Goal: Use online tool/utility

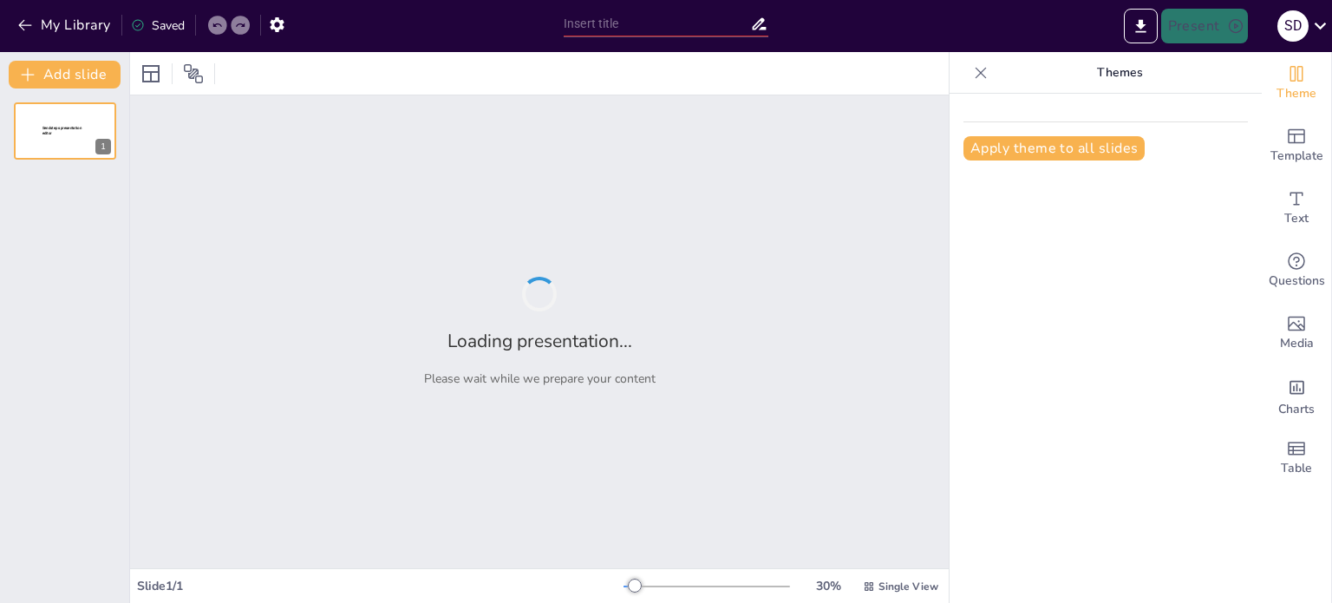
type input "New Sendsteps"
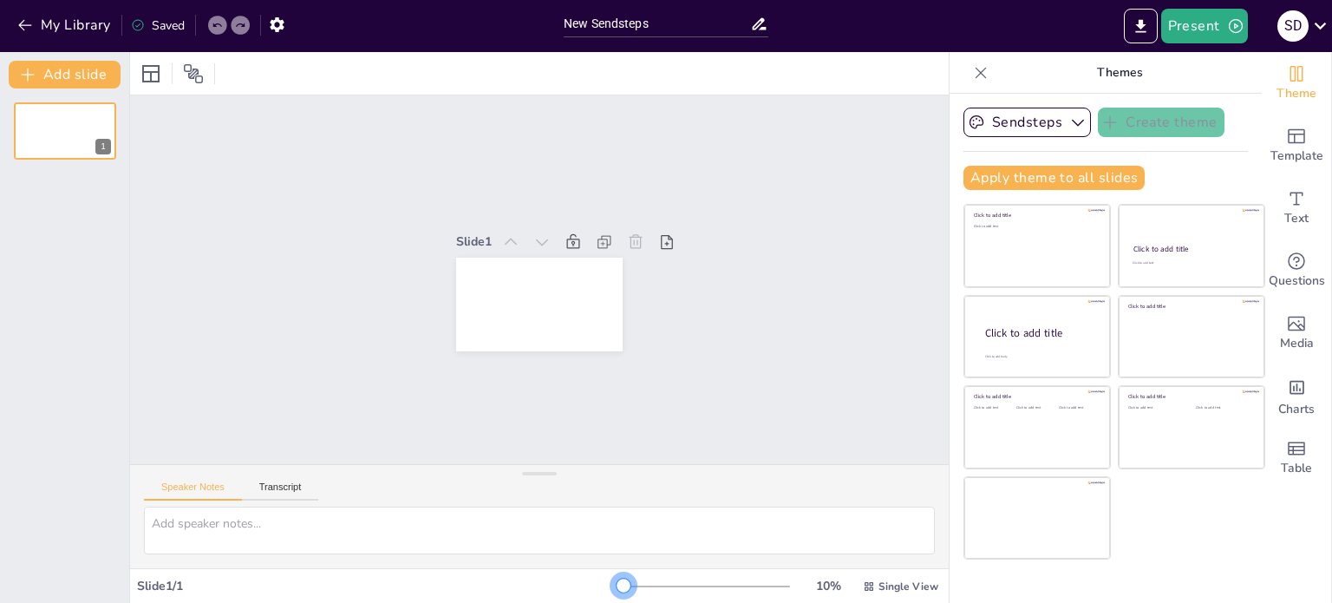
drag, startPoint x: 627, startPoint y: 582, endPoint x: 591, endPoint y: 572, distance: 37.9
click at [591, 572] on div "Slide 1 / 1 10 % Single View" at bounding box center [539, 586] width 819 height 28
click at [153, 75] on icon at bounding box center [151, 73] width 21 height 21
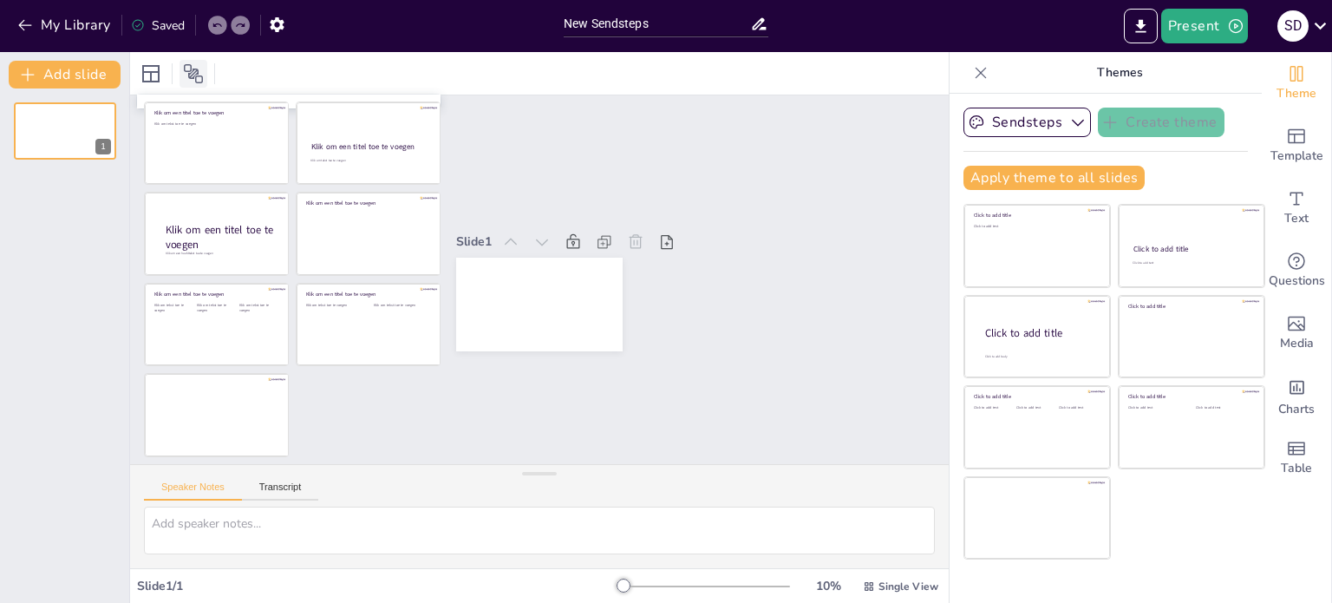
click at [191, 74] on icon at bounding box center [193, 73] width 21 height 21
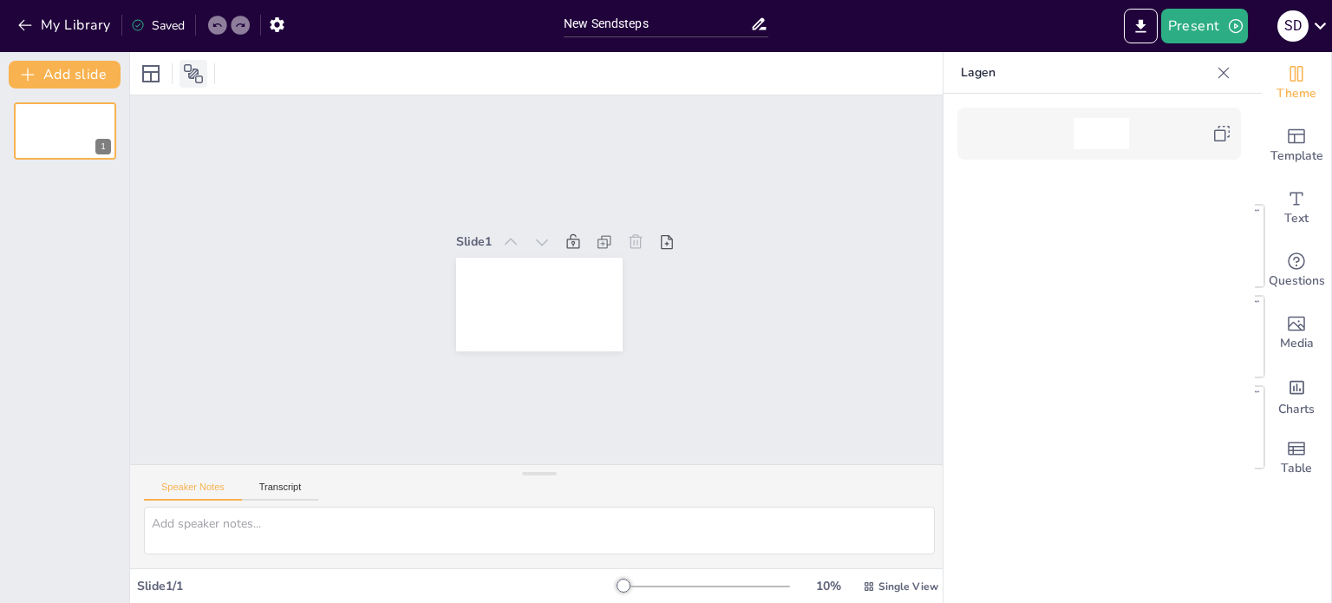
click at [191, 74] on icon at bounding box center [193, 73] width 21 height 21
click at [151, 65] on icon at bounding box center [150, 73] width 17 height 17
click at [565, 530] on textarea at bounding box center [539, 531] width 791 height 48
click at [520, 281] on div at bounding box center [562, 269] width 154 height 190
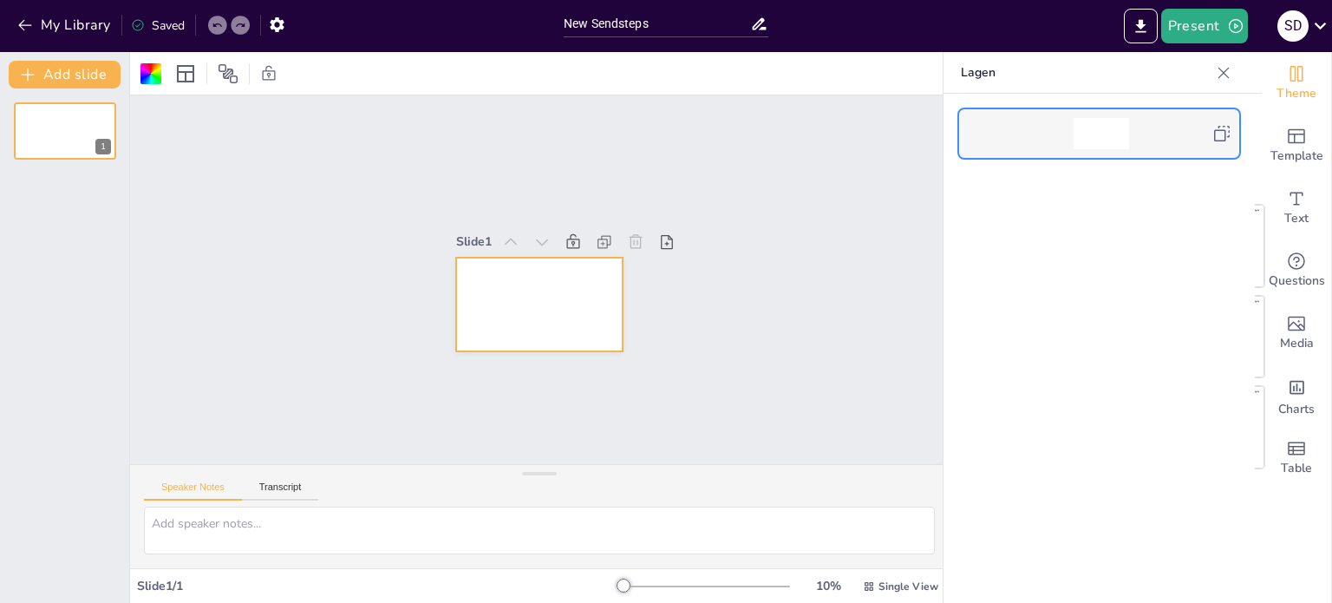
click at [1102, 137] on div at bounding box center [1102, 133] width 56 height 31
click at [1288, 134] on icon "Add ready made slides" at bounding box center [1296, 136] width 17 height 15
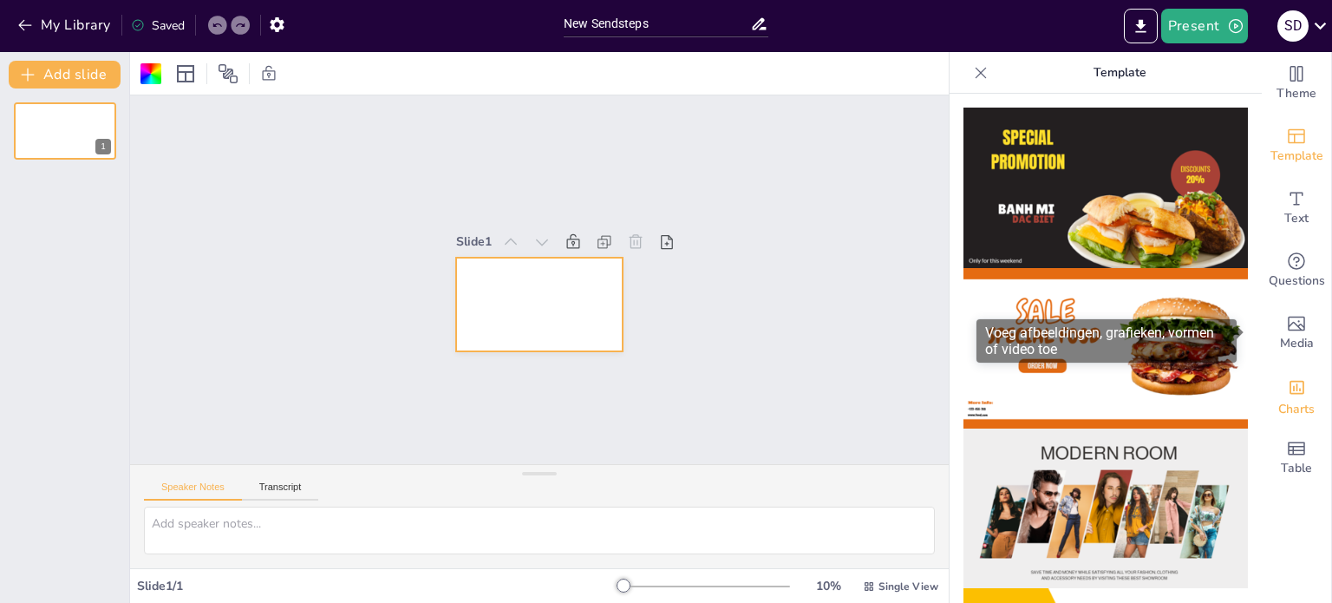
drag, startPoint x: 1241, startPoint y: 197, endPoint x: 1256, endPoint y: 373, distance: 176.7
click at [1280, 337] on span "Media" at bounding box center [1297, 343] width 34 height 19
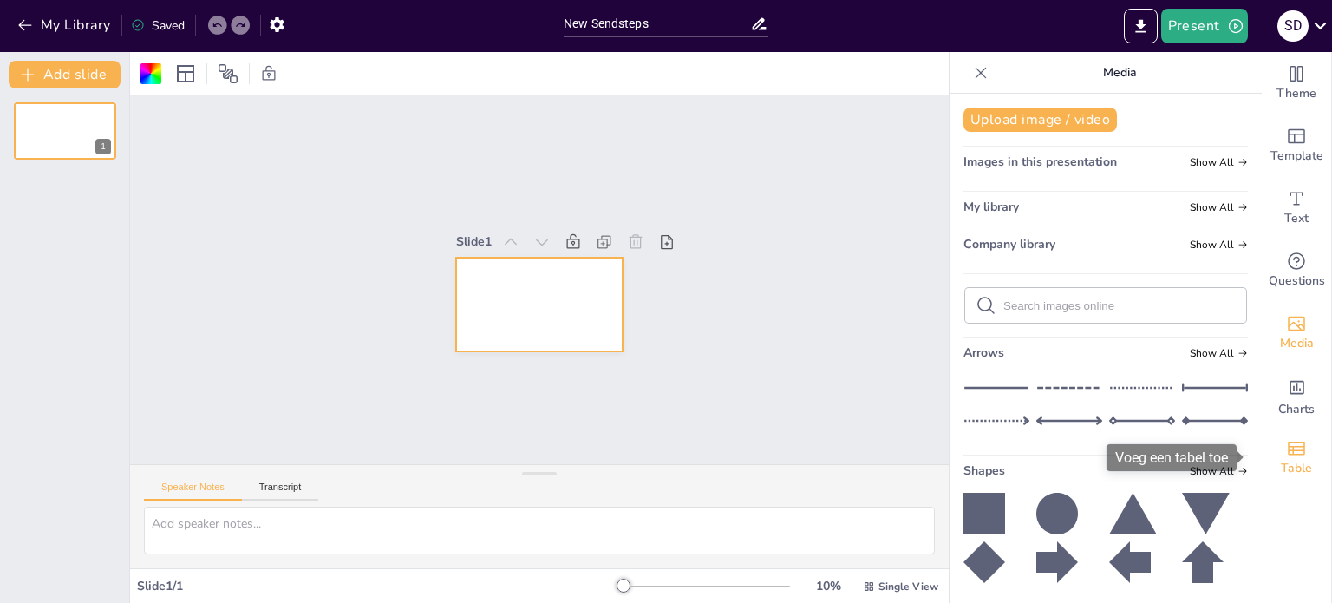
drag, startPoint x: 1185, startPoint y: 169, endPoint x: 1287, endPoint y: 442, distance: 291.8
click at [1287, 442] on div "Theme Template Text Questions Media Charts Table Media Upload image / video Ima…" at bounding box center [1141, 327] width 383 height 551
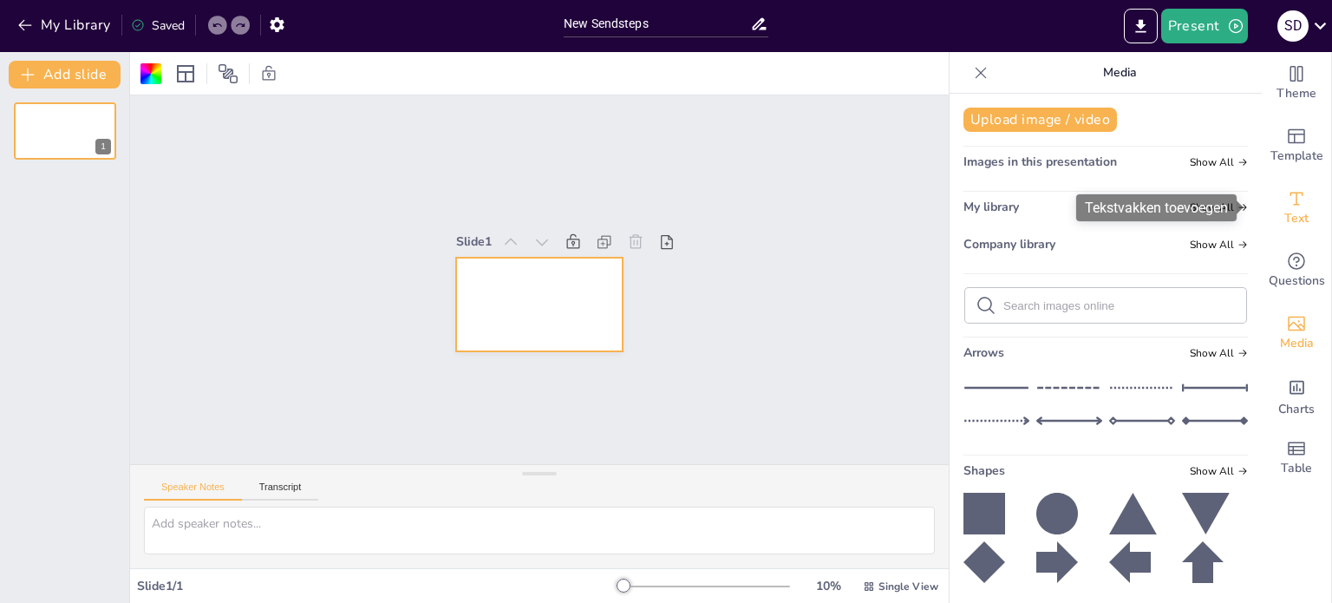
click at [1286, 193] on icon "Add text boxes" at bounding box center [1296, 198] width 21 height 21
